Goal: Use online tool/utility: Utilize a website feature to perform a specific function

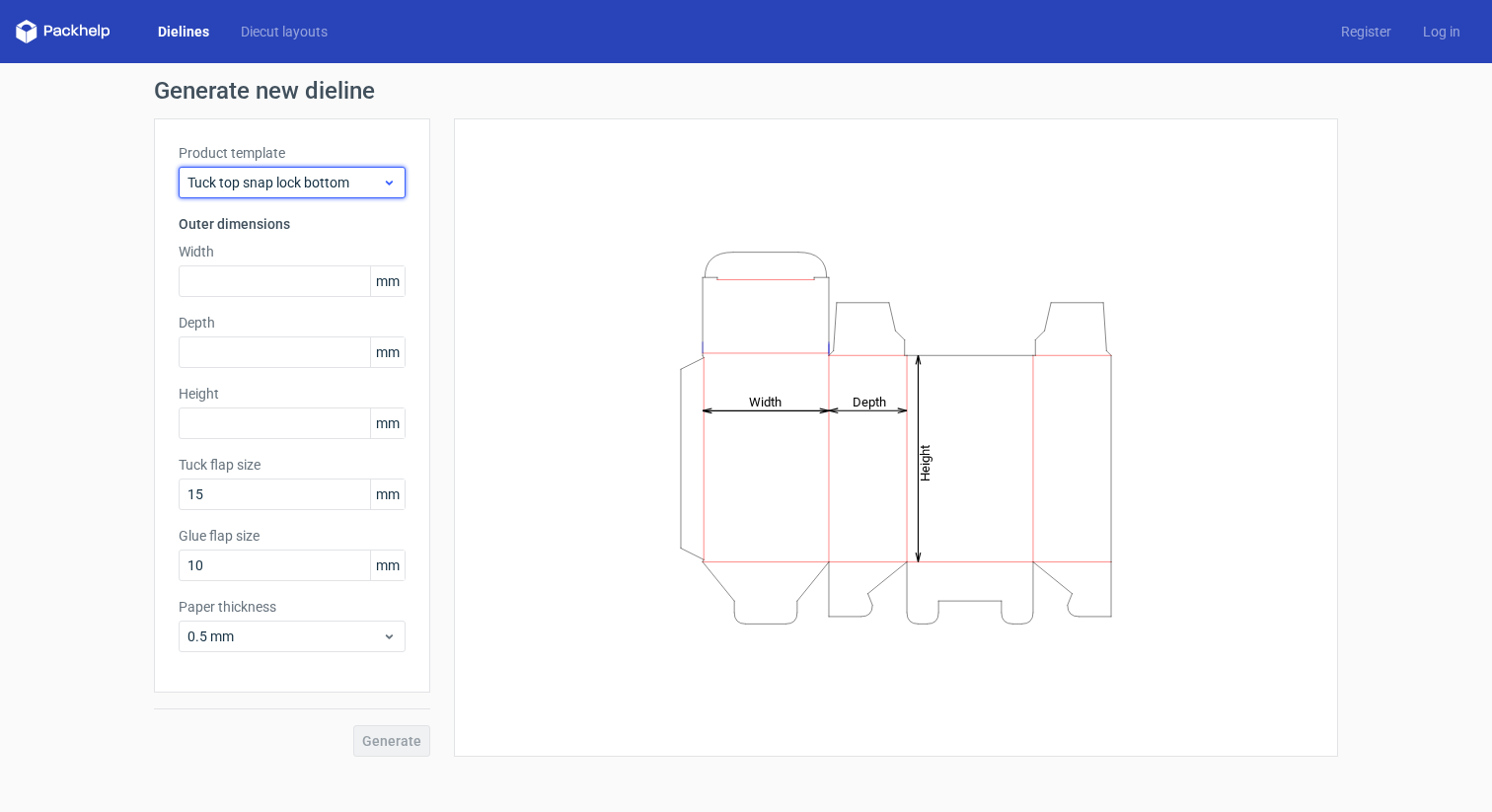
click at [297, 172] on div "Tuck top snap lock bottom" at bounding box center [292, 183] width 227 height 32
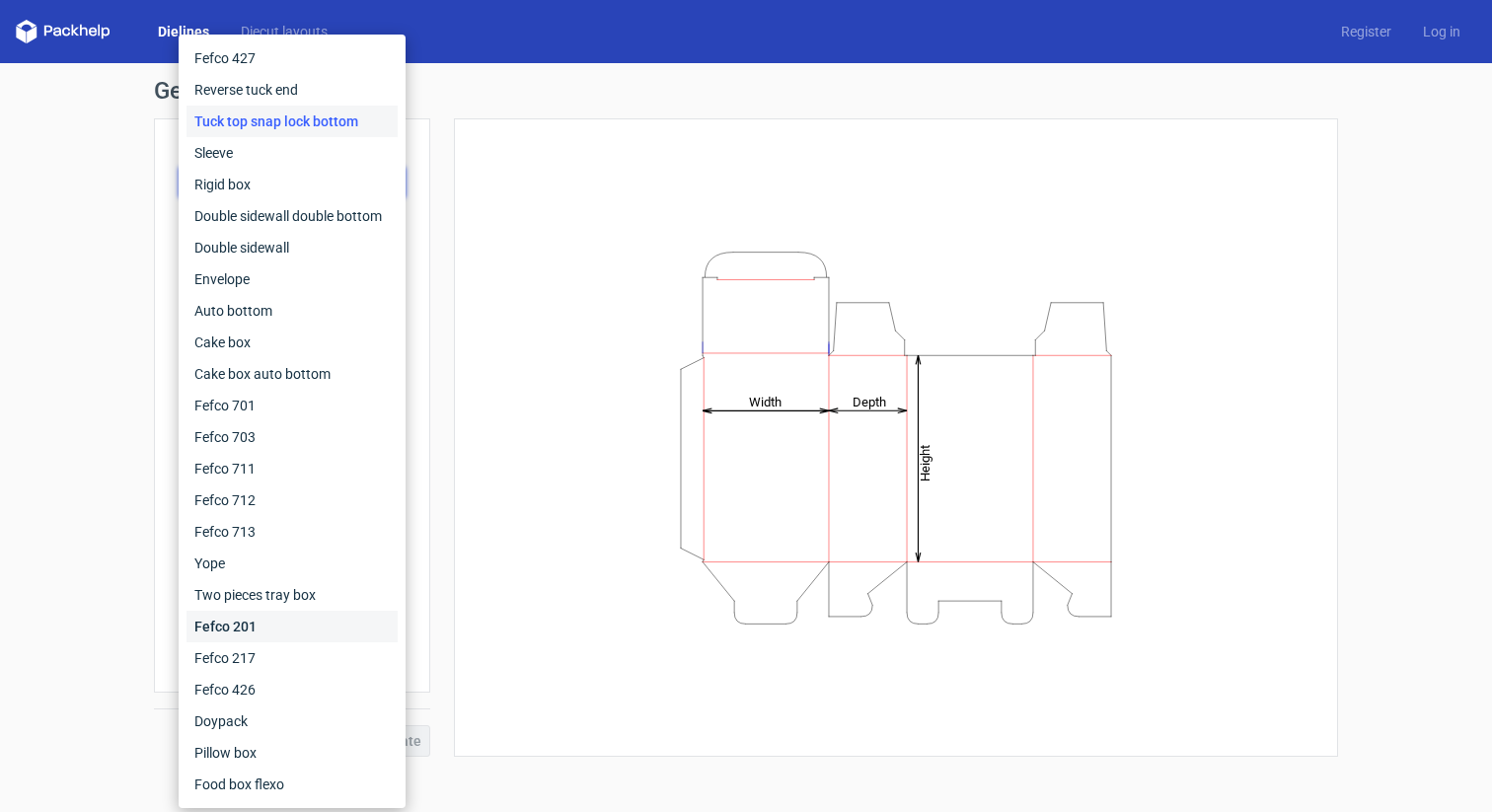
click at [260, 617] on div "Fefco 201" at bounding box center [292, 626] width 211 height 32
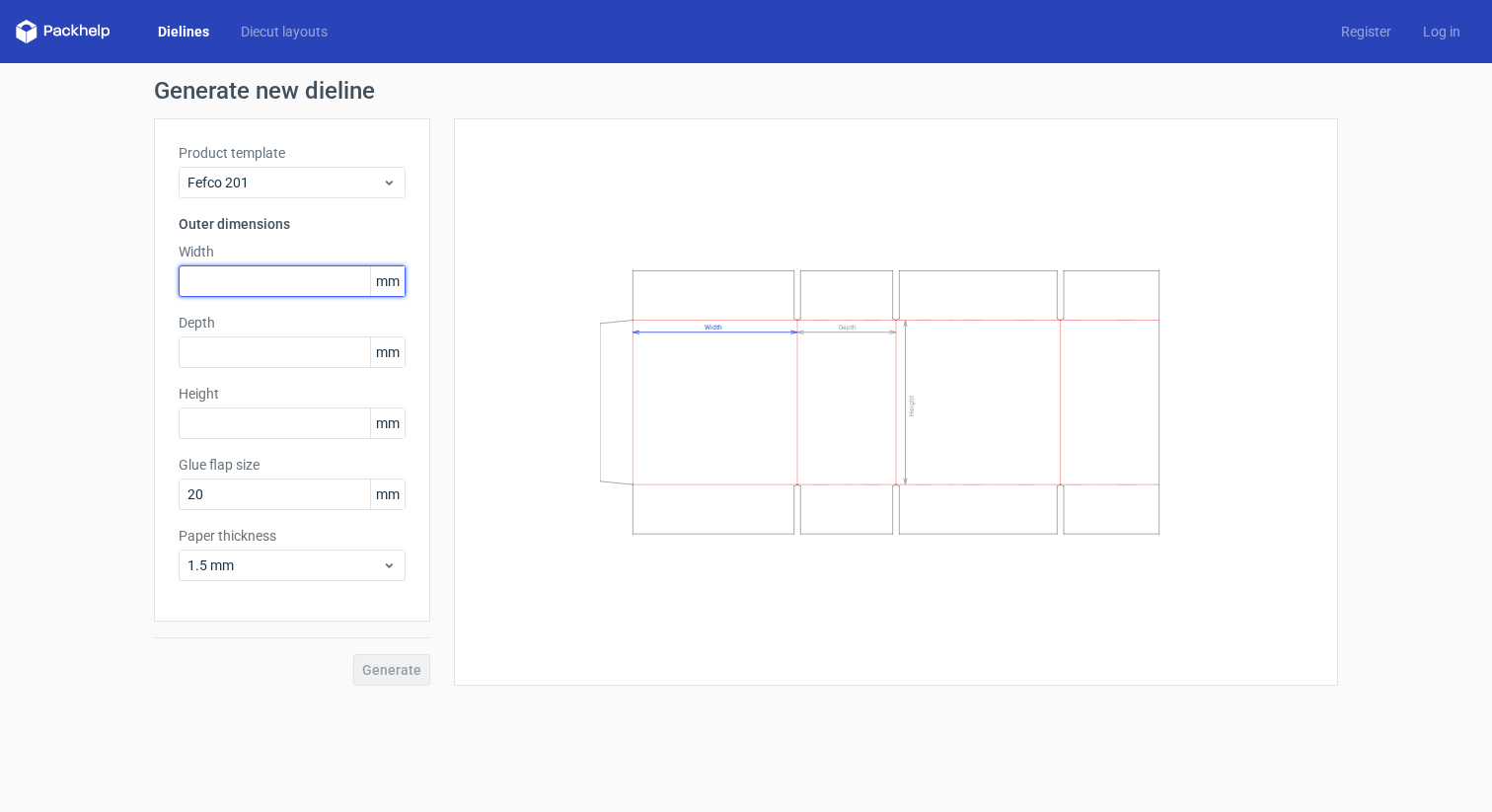
click at [244, 290] on input "text" at bounding box center [292, 282] width 227 height 32
type input "360"
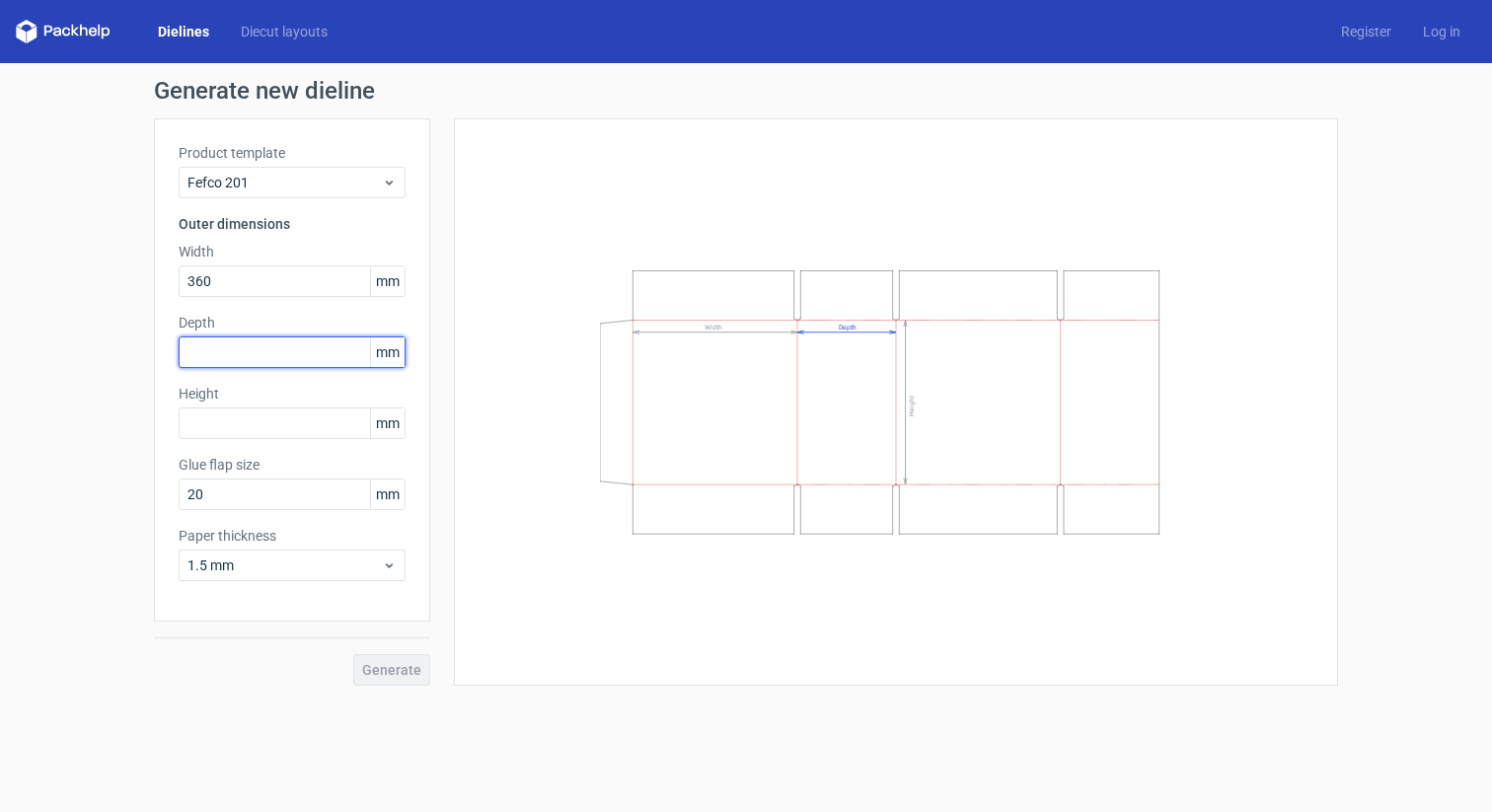
click at [271, 357] on input "text" at bounding box center [292, 353] width 227 height 32
type input "236"
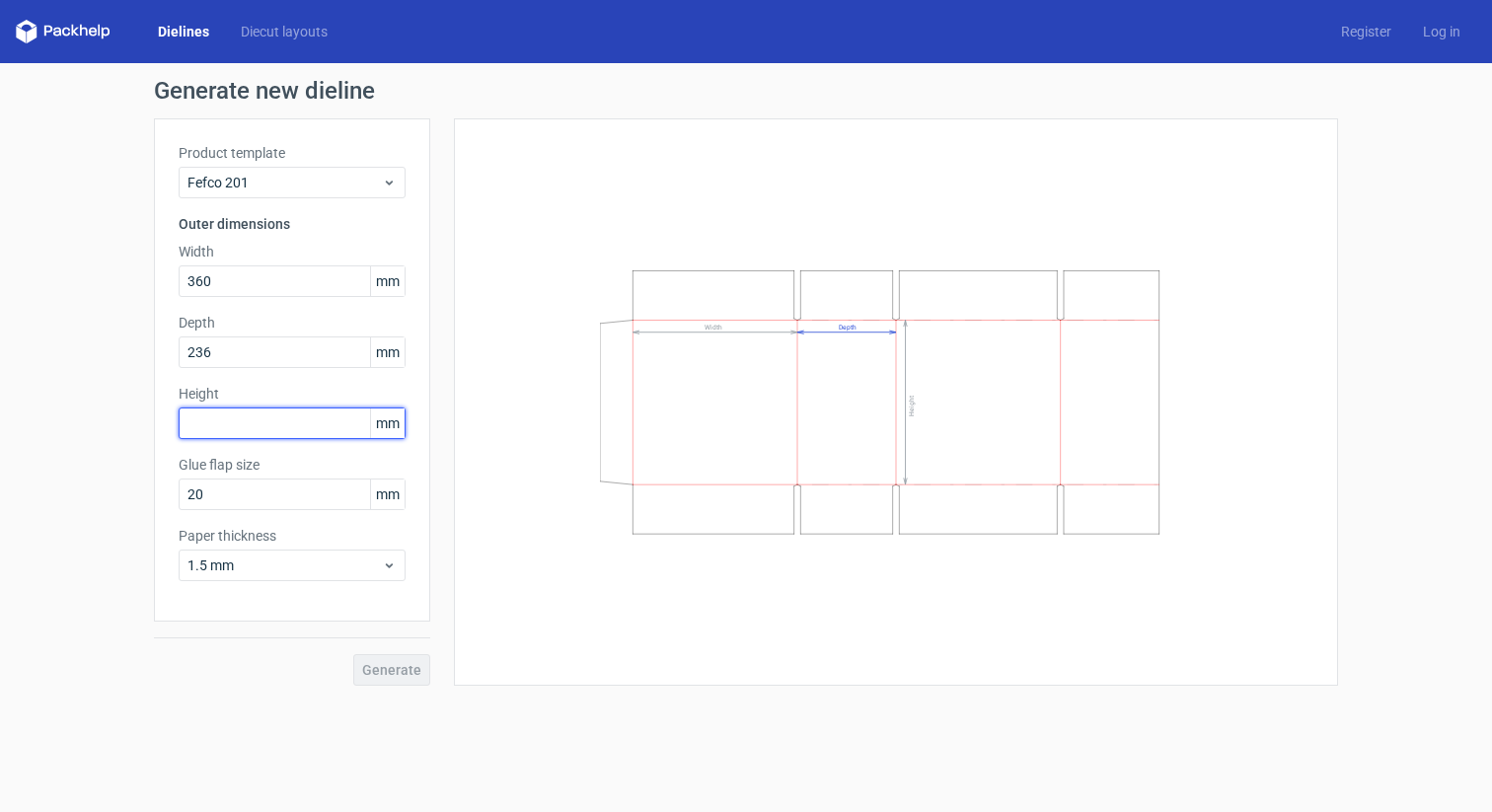
click at [234, 419] on input "text" at bounding box center [292, 423] width 227 height 32
type input "370"
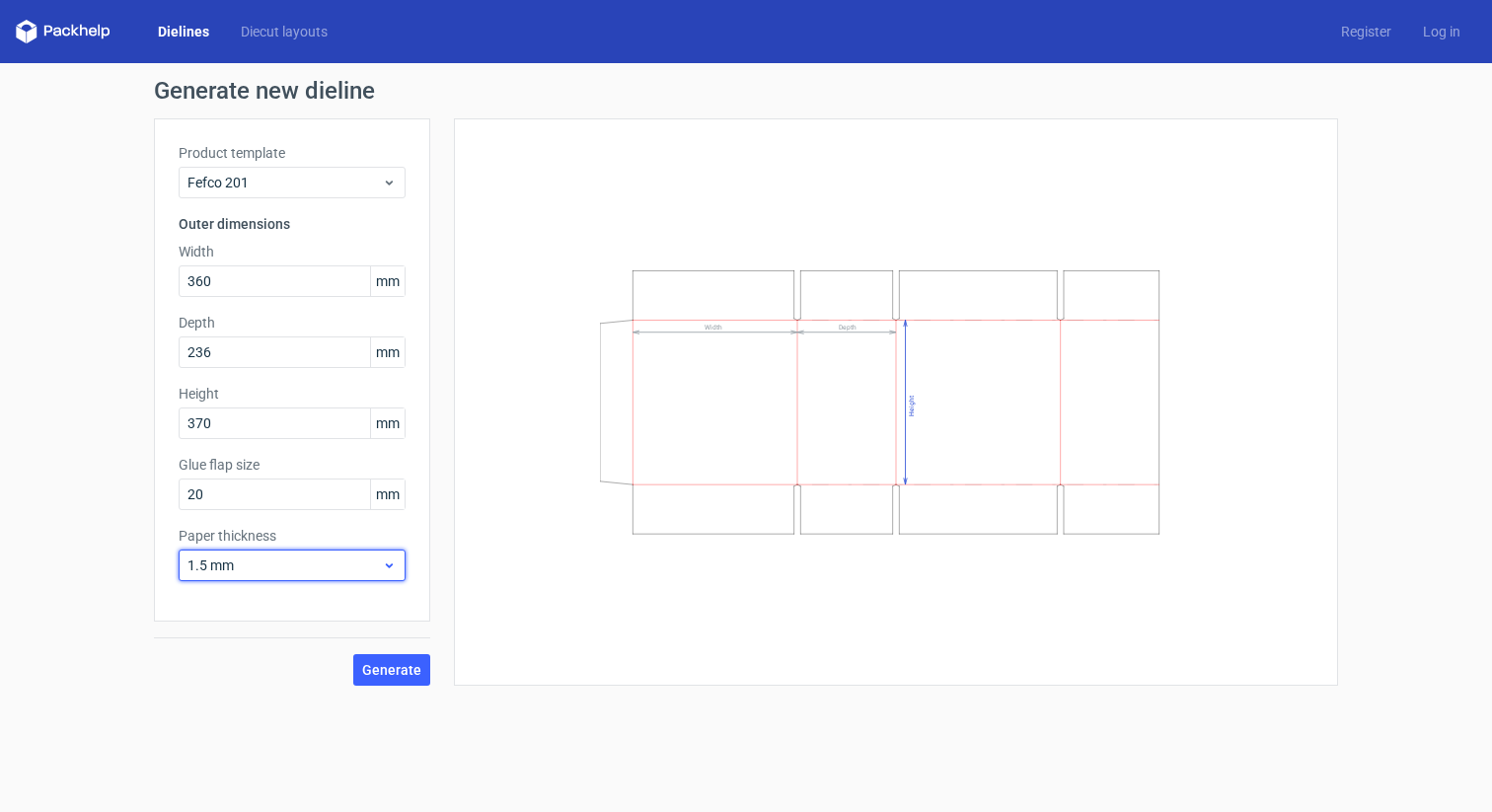
click at [308, 568] on span "1.5 mm" at bounding box center [285, 565] width 195 height 20
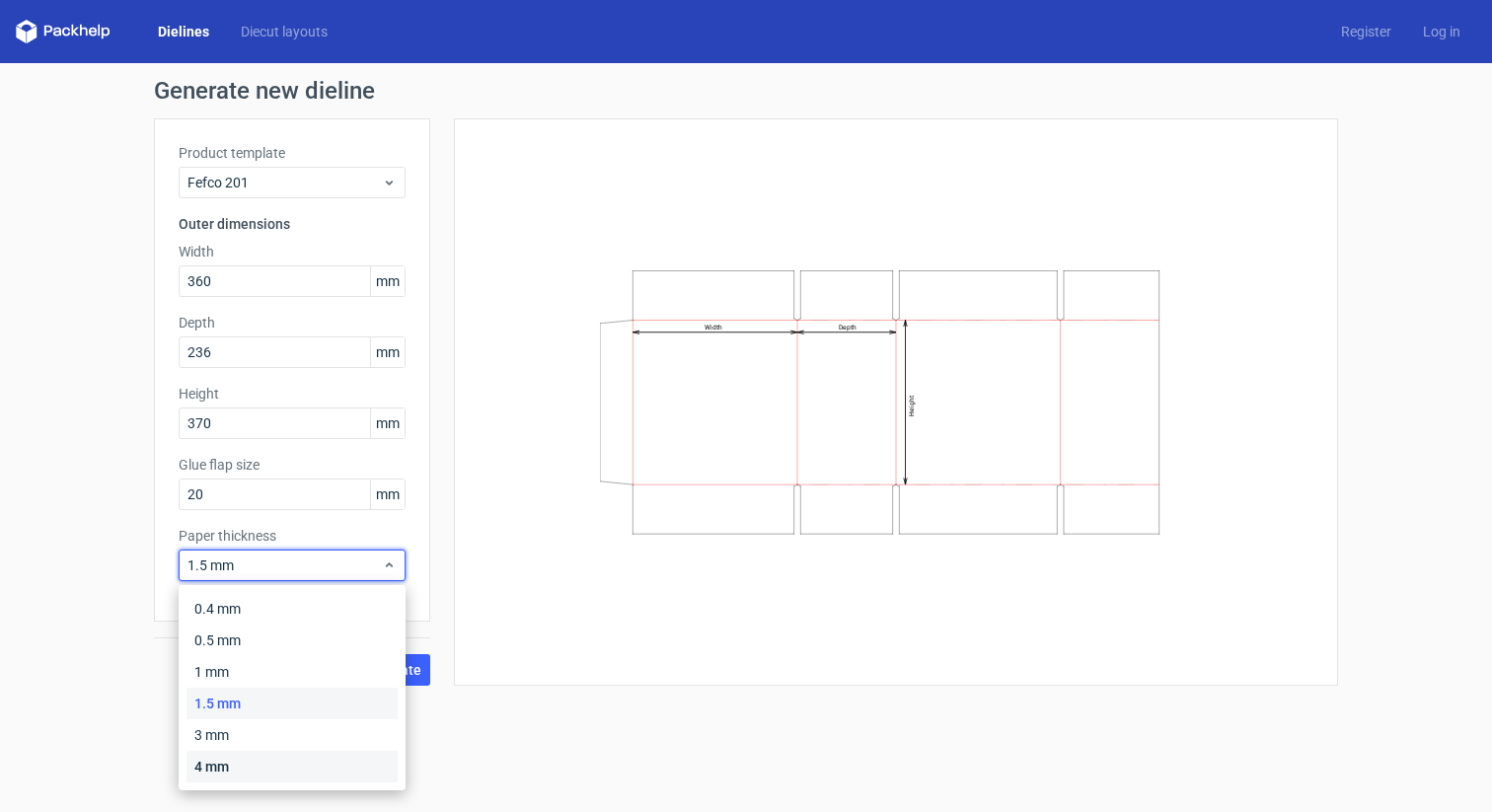
click at [253, 760] on div "4 mm" at bounding box center [292, 767] width 211 height 32
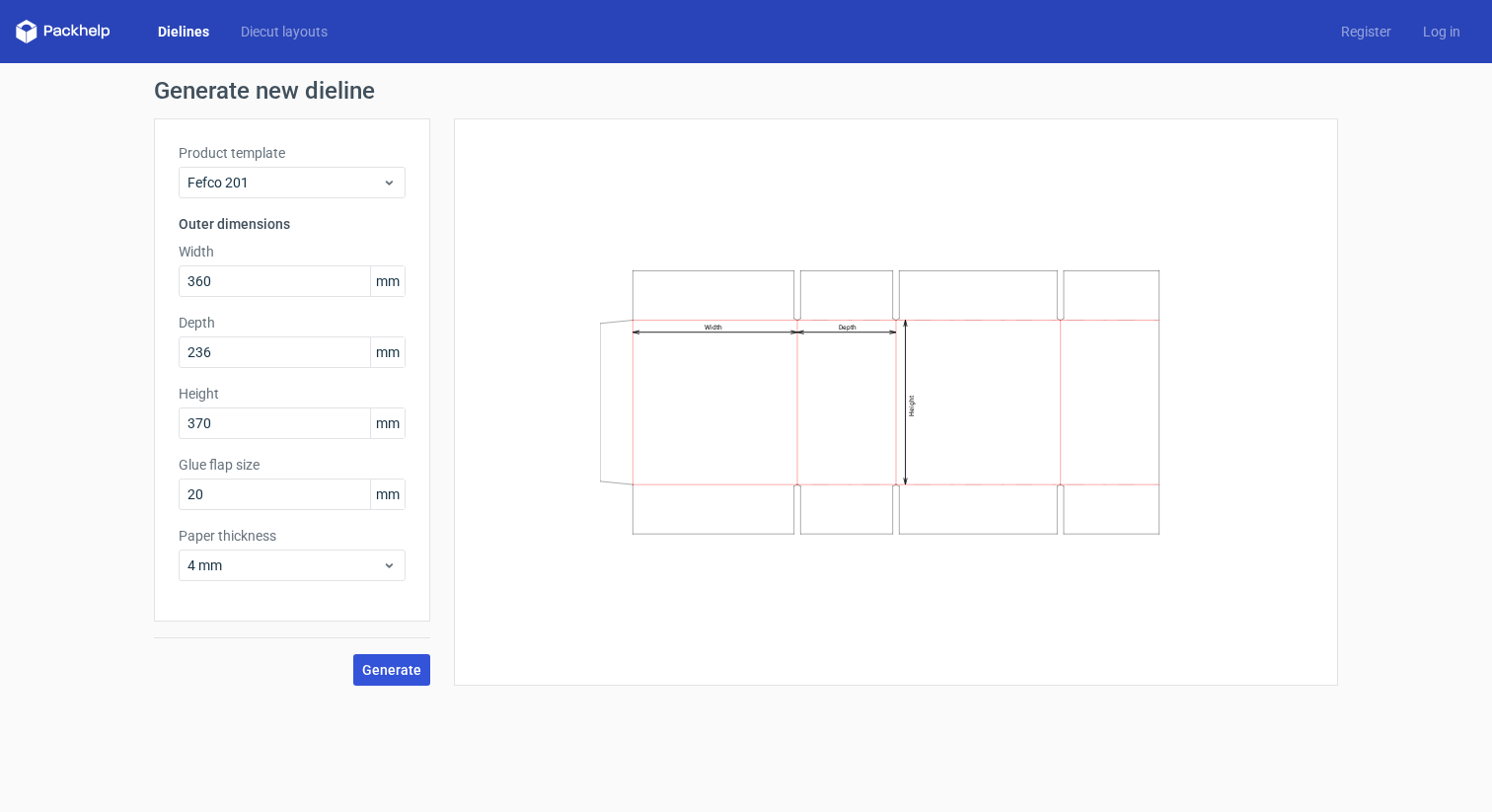
click at [406, 680] on button "Generate" at bounding box center [392, 670] width 77 height 32
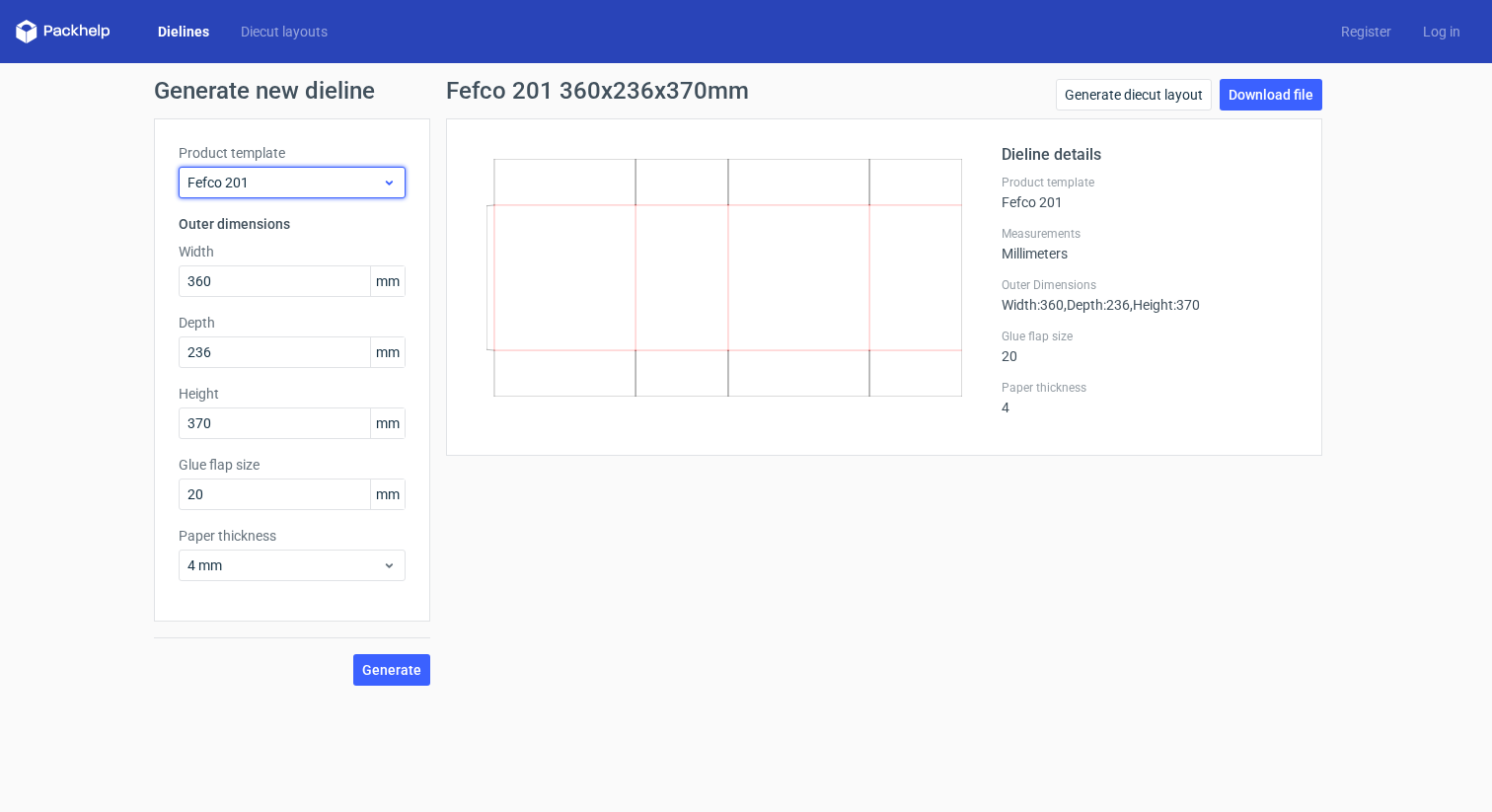
click at [313, 197] on div "Fefco 201" at bounding box center [292, 183] width 227 height 32
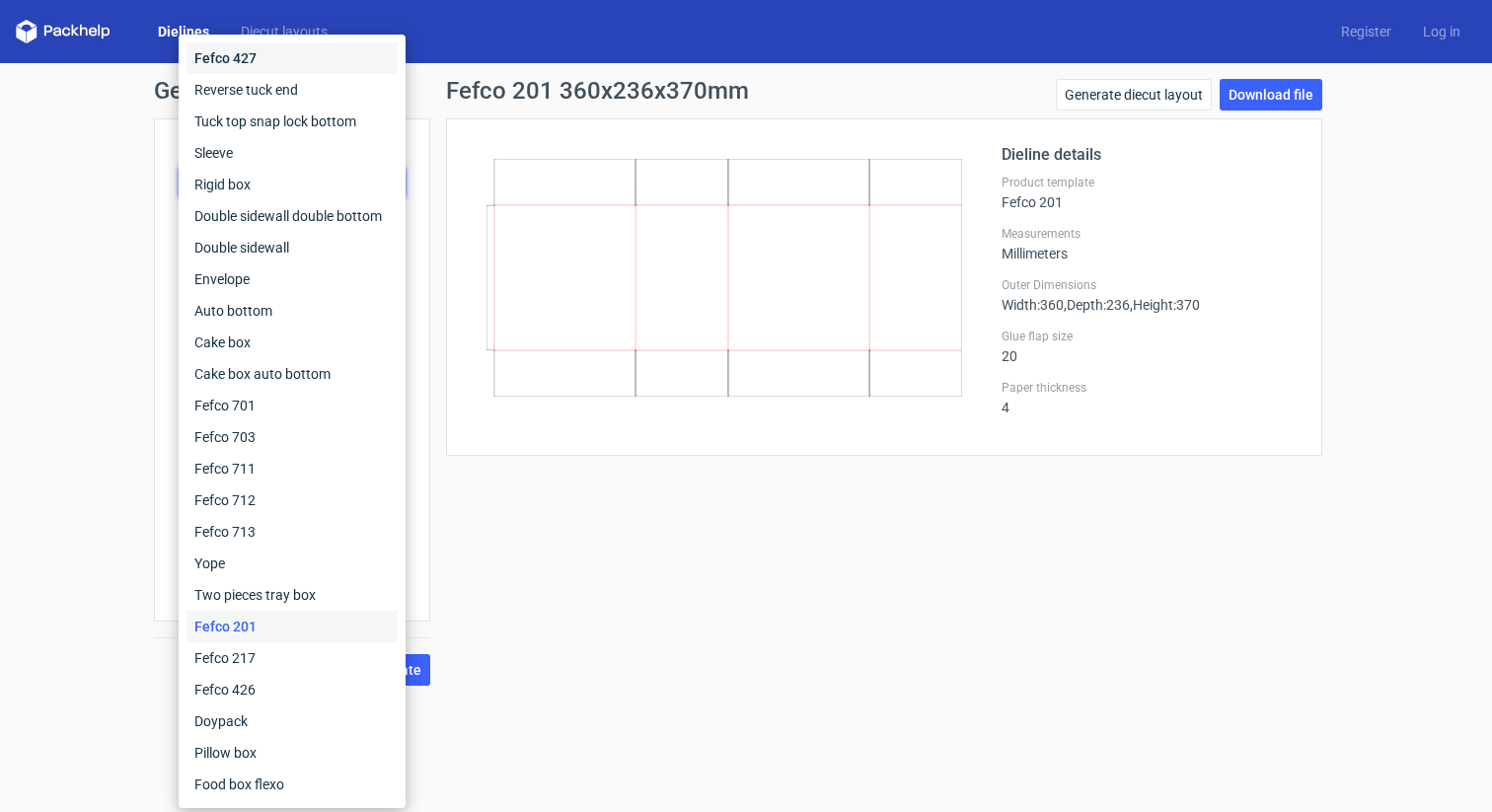
click at [272, 55] on div "Fefco 427" at bounding box center [292, 58] width 211 height 32
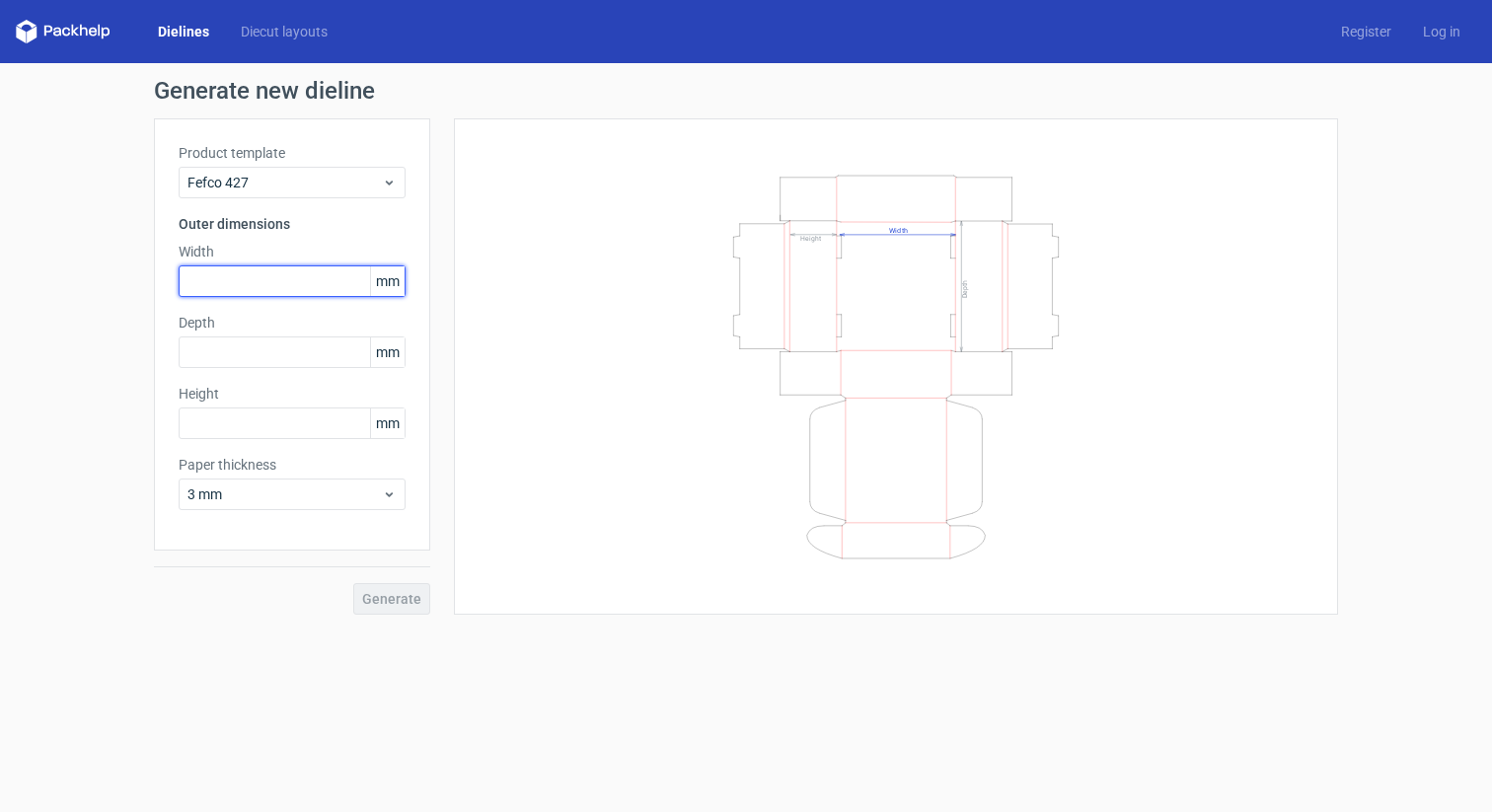
click at [291, 278] on input "text" at bounding box center [292, 282] width 227 height 32
type input "620"
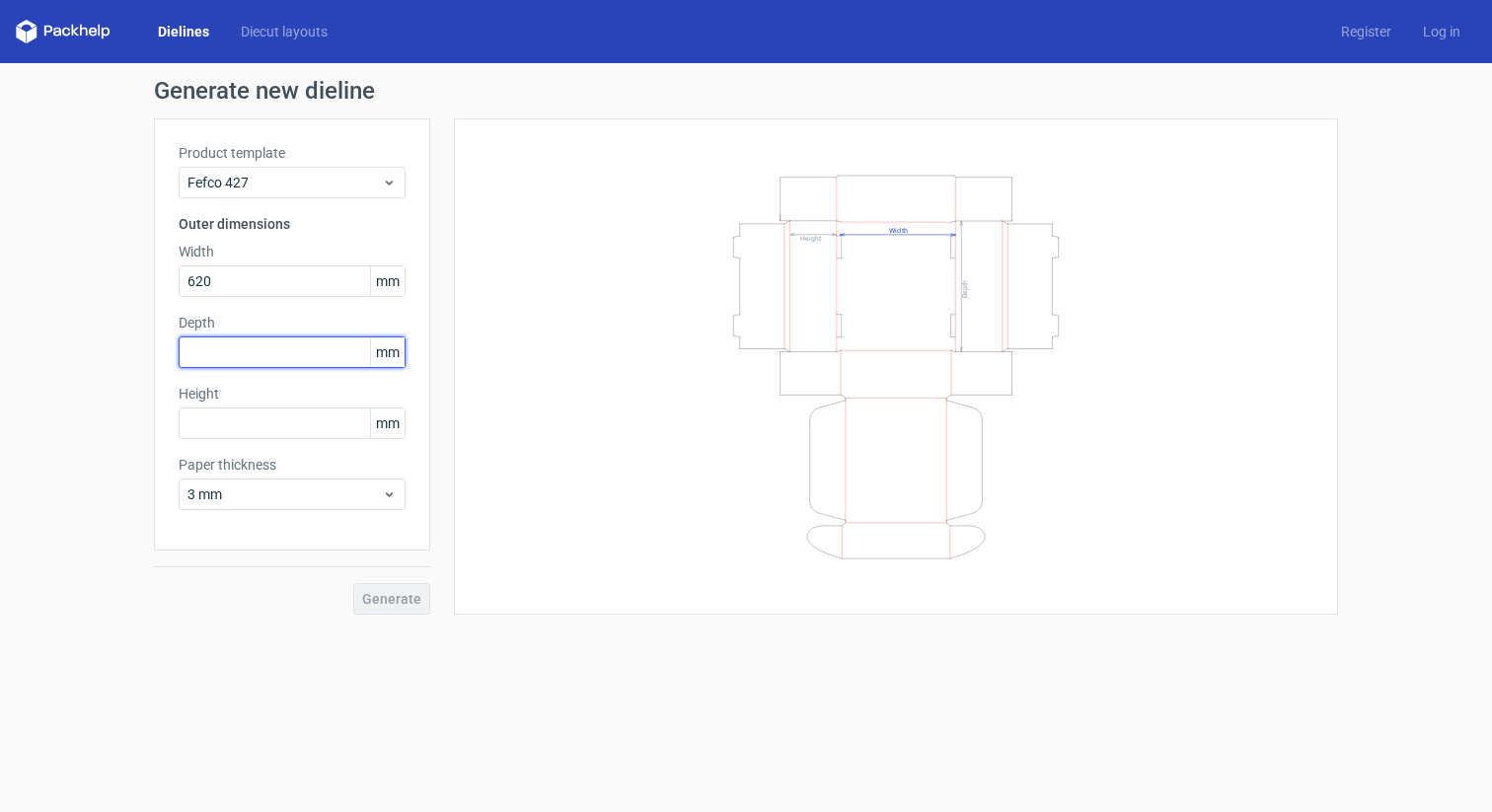
click at [287, 357] on div "Depth mm" at bounding box center [292, 340] width 227 height 55
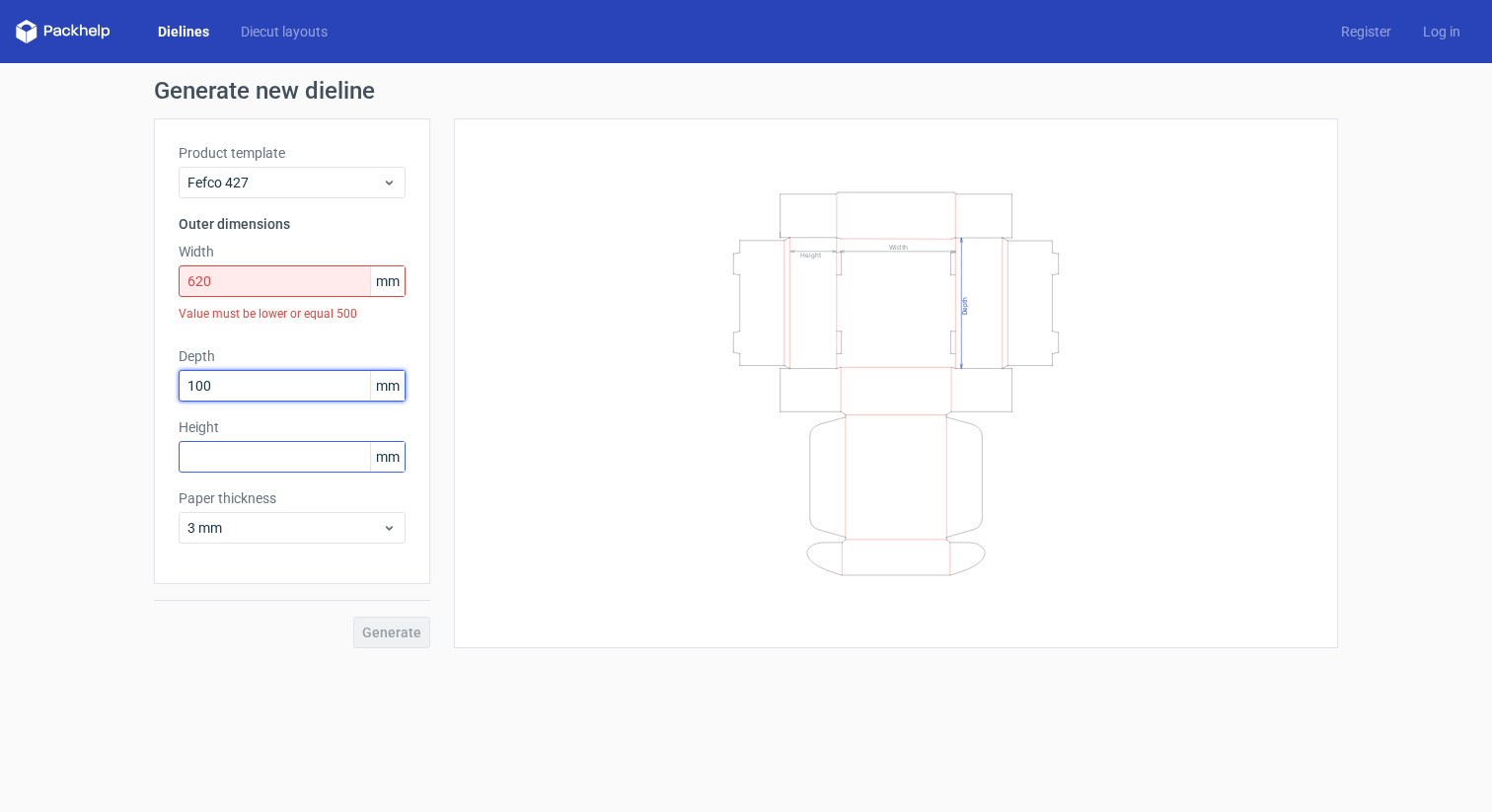
type input "100"
click at [270, 453] on input "text" at bounding box center [292, 456] width 227 height 32
type input "100"
click at [273, 502] on label "Paper thickness" at bounding box center [292, 498] width 227 height 20
click at [264, 283] on input "620" at bounding box center [292, 282] width 227 height 32
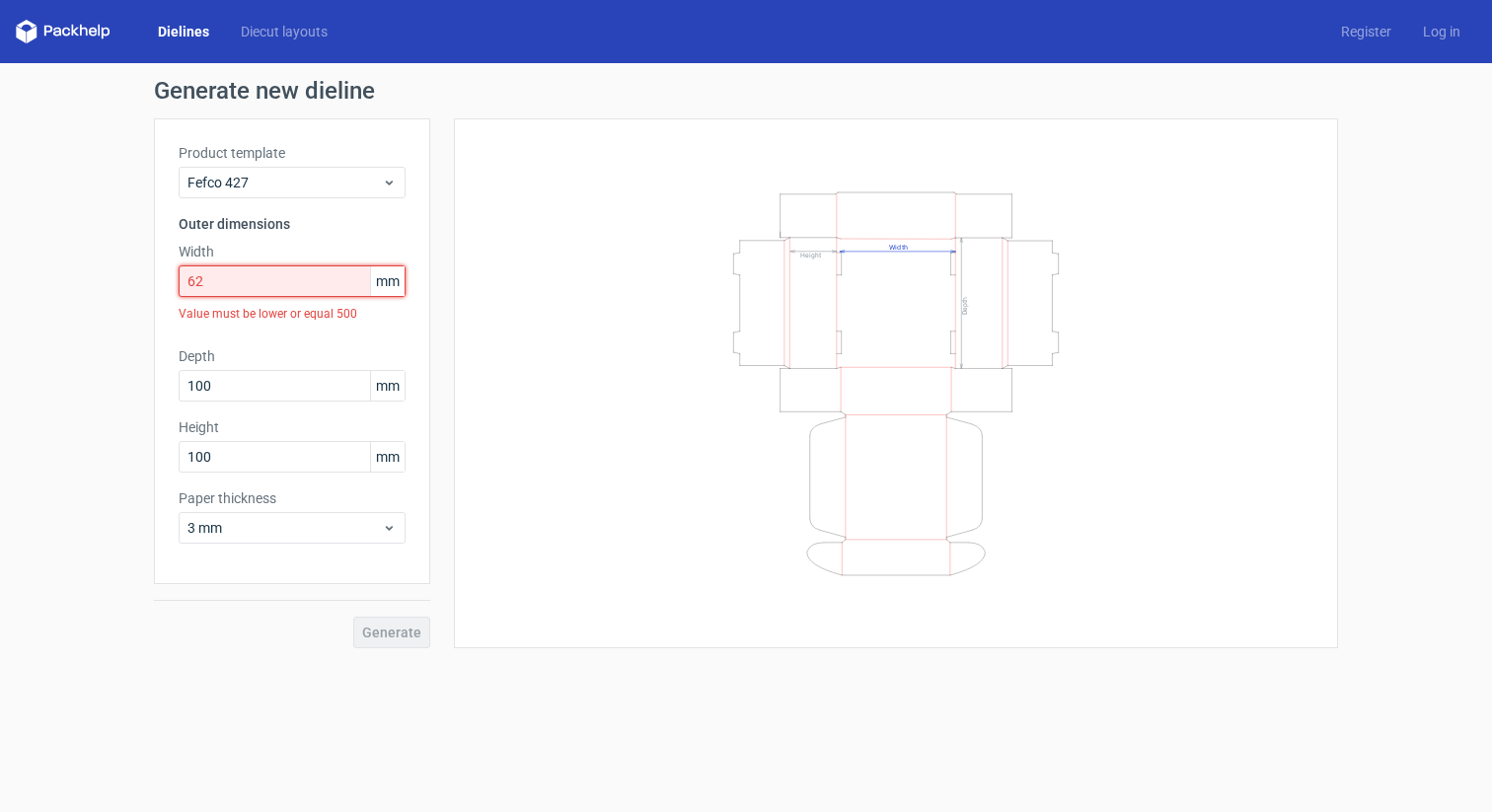
type input "6"
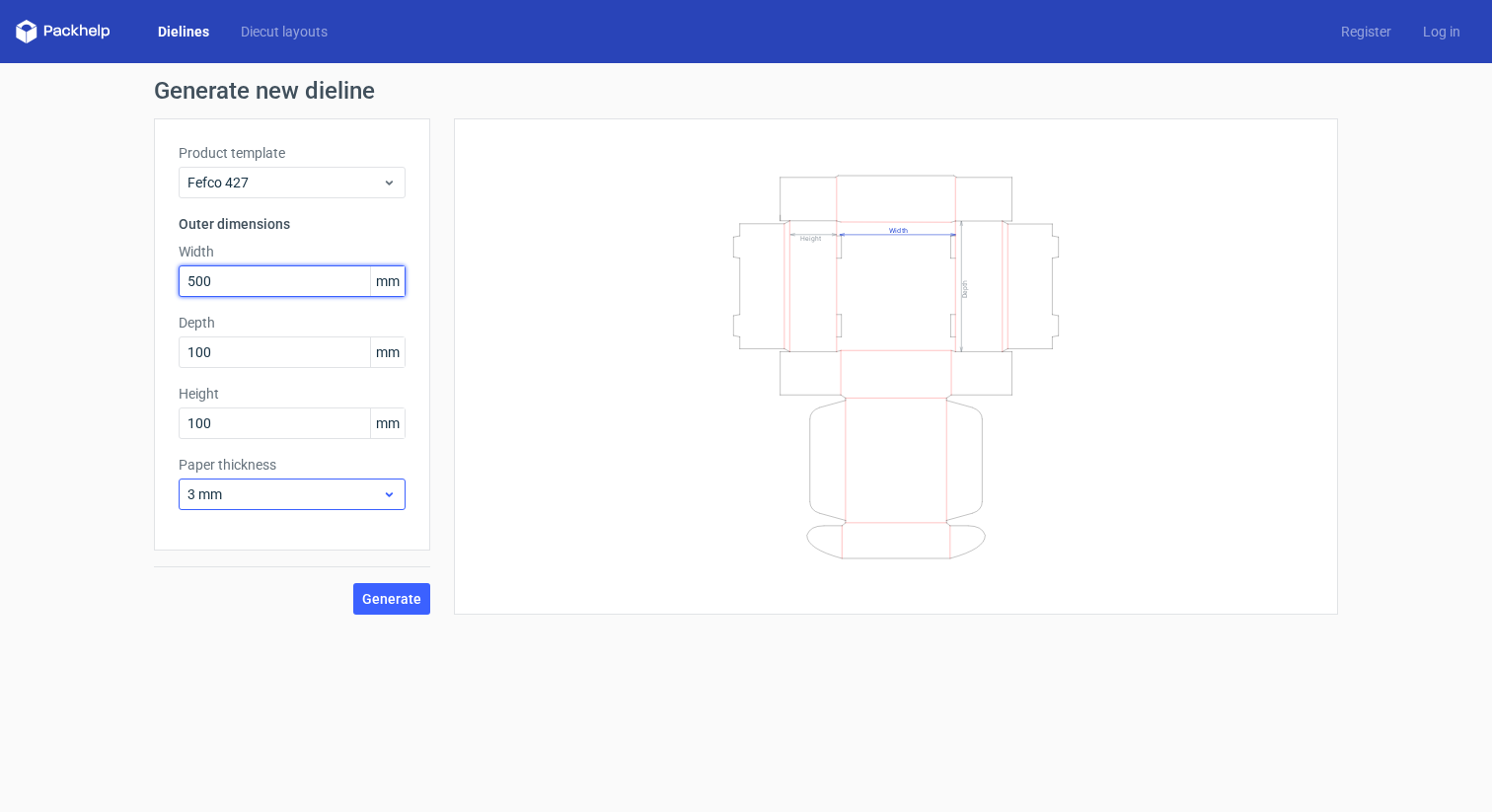
type input "500"
click at [346, 481] on div "3 mm" at bounding box center [292, 494] width 227 height 32
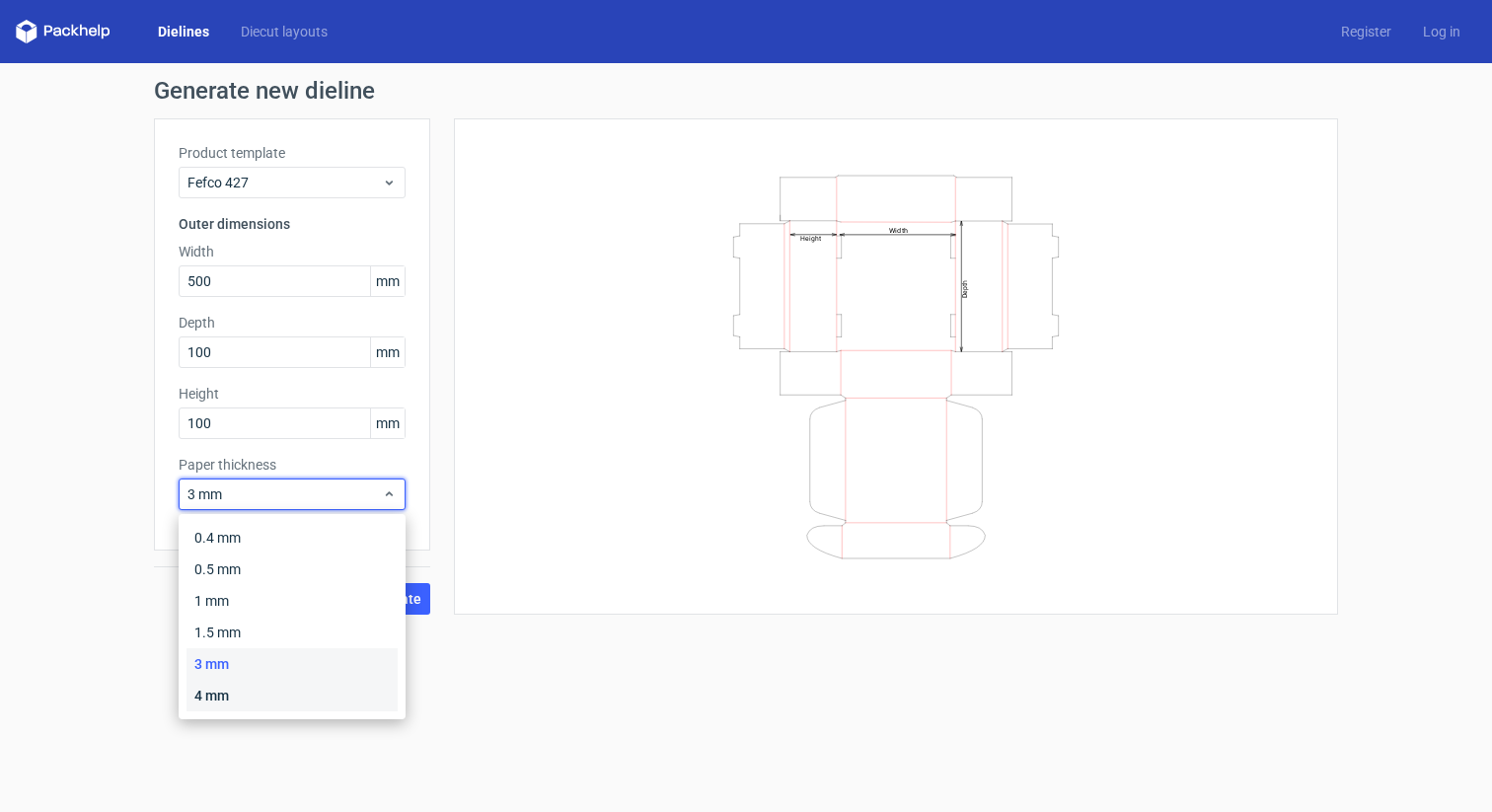
click at [279, 687] on div "4 mm" at bounding box center [292, 695] width 211 height 32
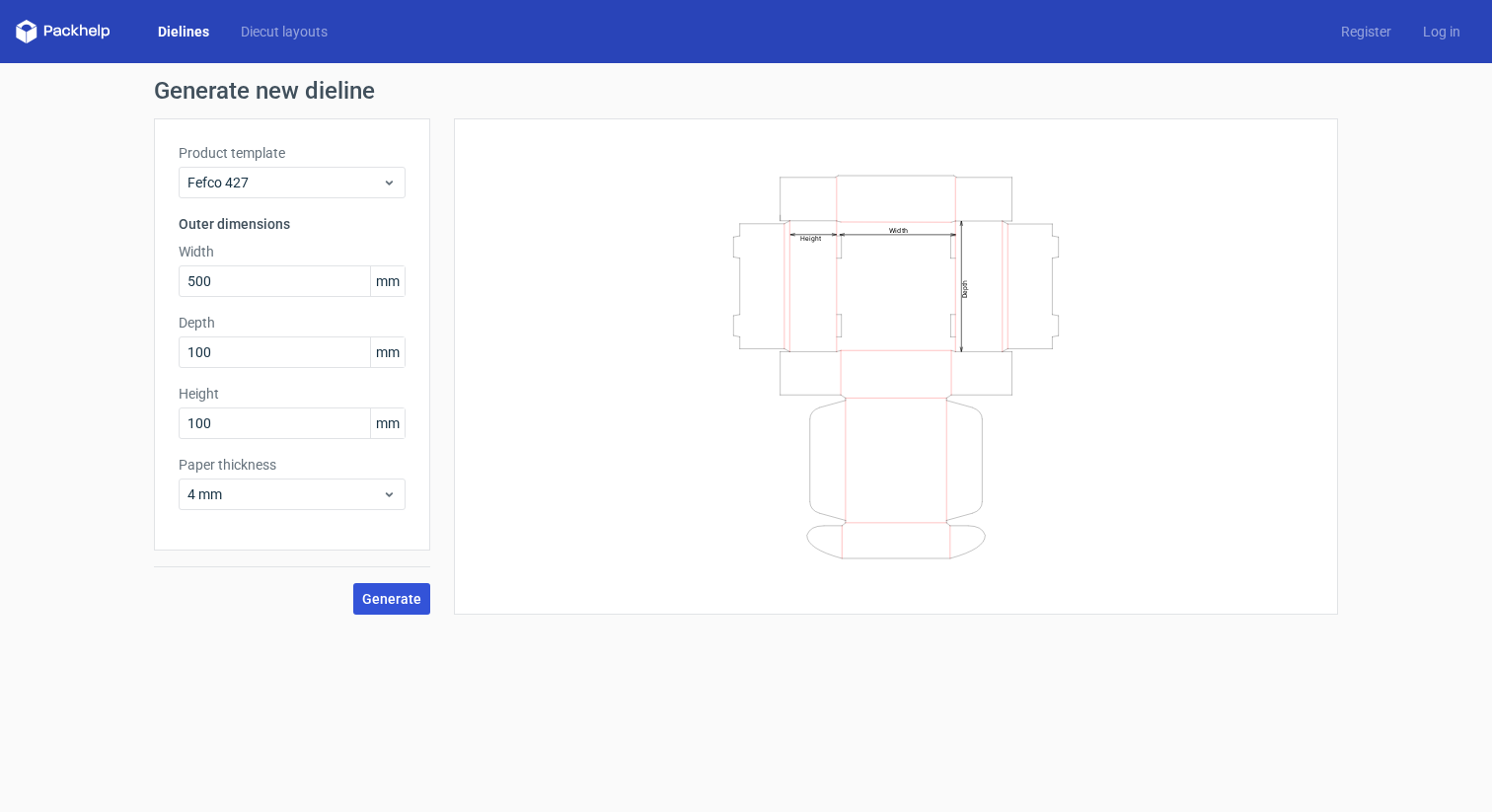
click at [402, 608] on button "Generate" at bounding box center [392, 599] width 77 height 32
